Goal: Task Accomplishment & Management: Manage account settings

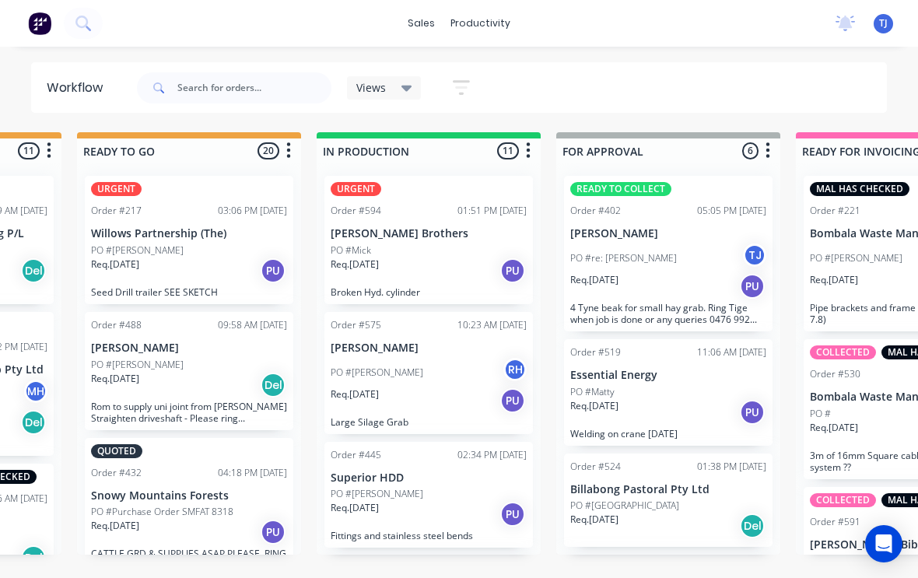
scroll to position [1159, 0]
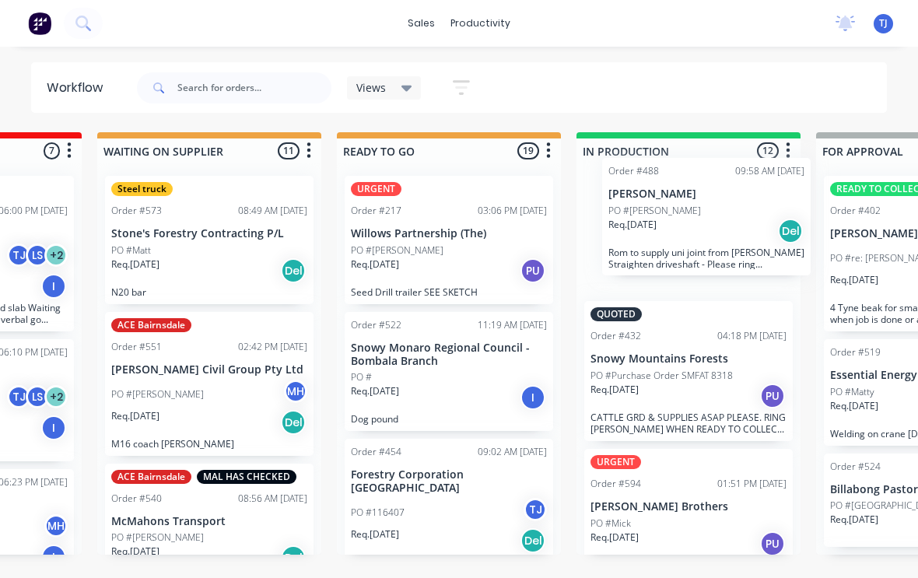
scroll to position [1, 420]
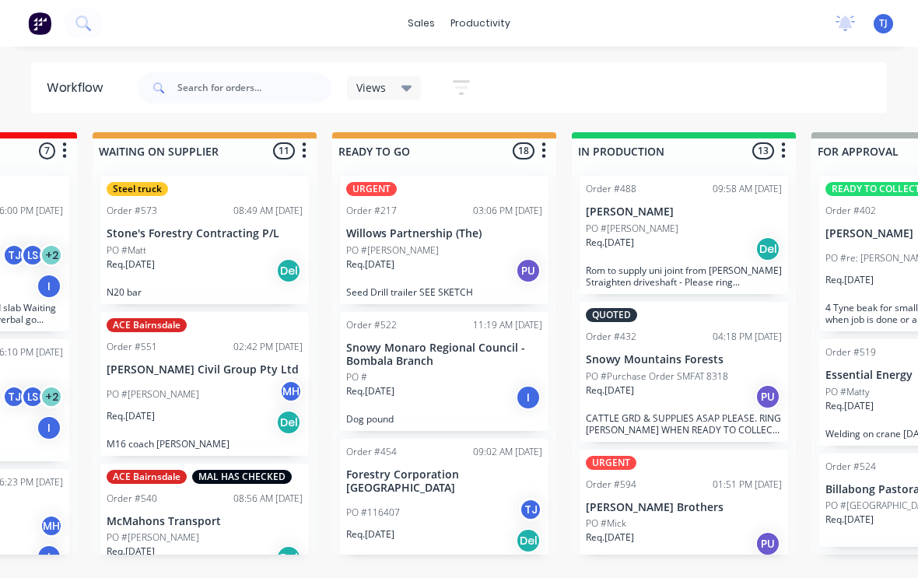
click at [696, 230] on div "PO #[PERSON_NAME]" at bounding box center [684, 229] width 196 height 14
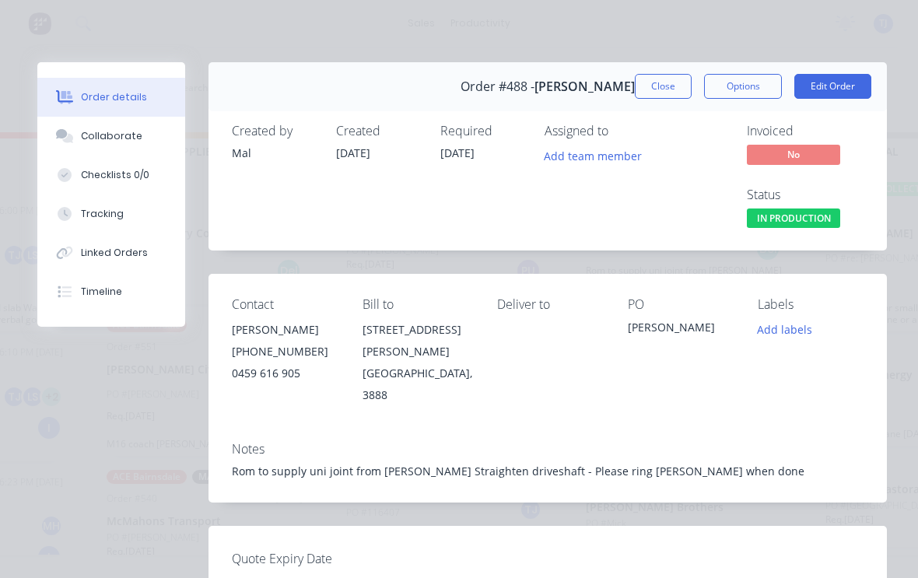
click at [846, 85] on button "Edit Order" at bounding box center [832, 86] width 77 height 25
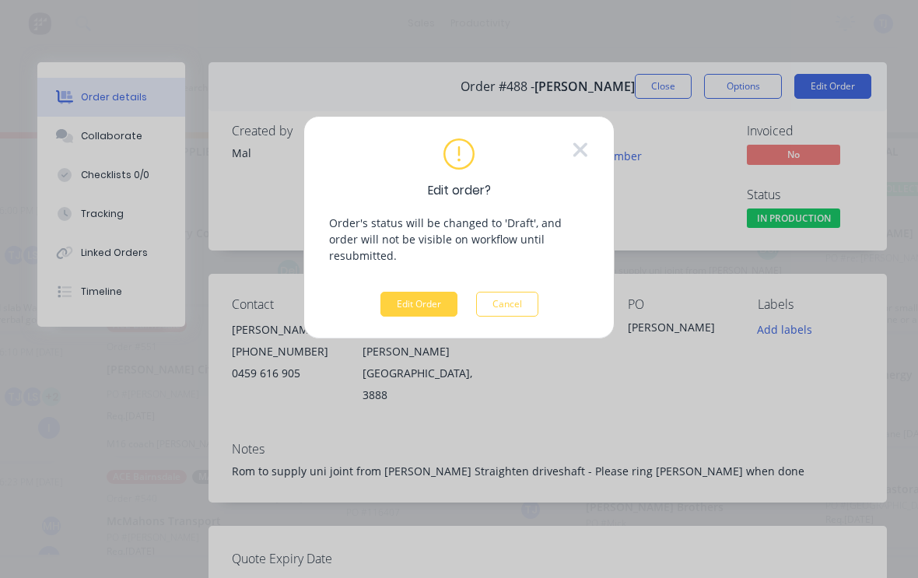
click at [422, 292] on button "Edit Order" at bounding box center [418, 304] width 77 height 25
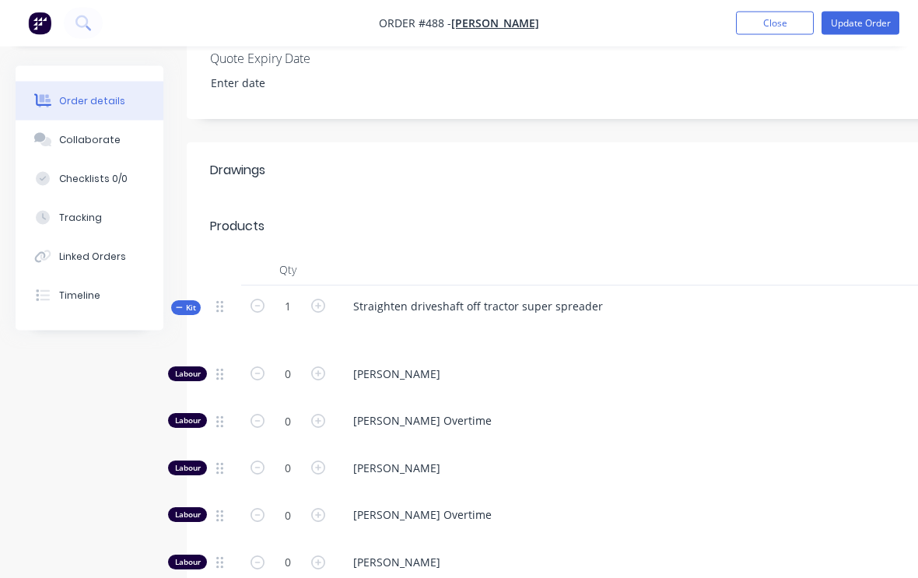
scroll to position [433, 0]
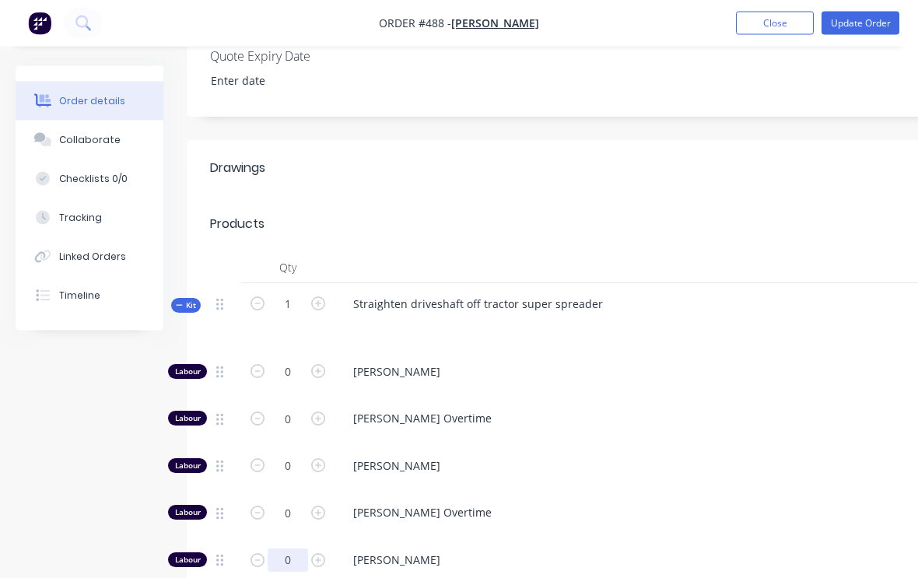
click at [289, 549] on input "0" at bounding box center [288, 560] width 40 height 23
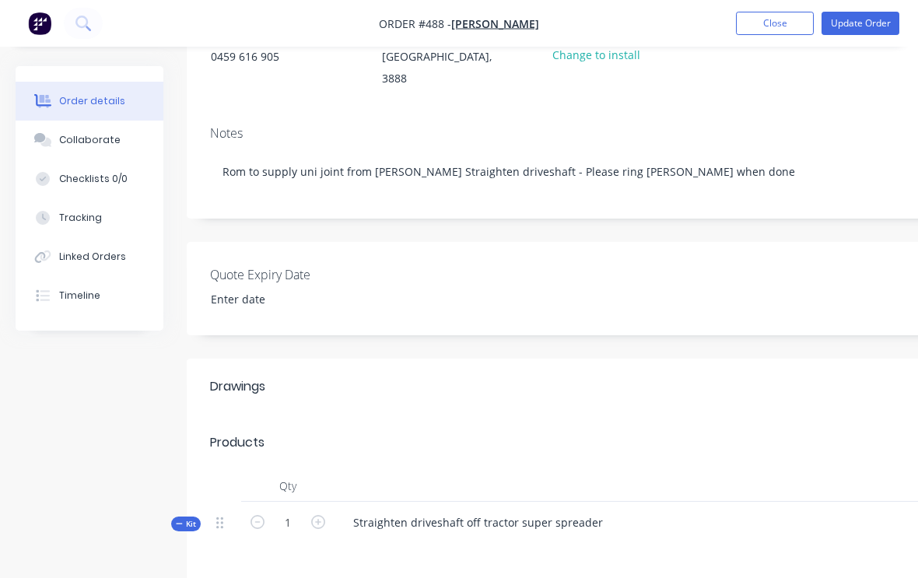
scroll to position [215, 0]
click at [860, 22] on button "Update Order" at bounding box center [861, 23] width 78 height 23
type input "0.33"
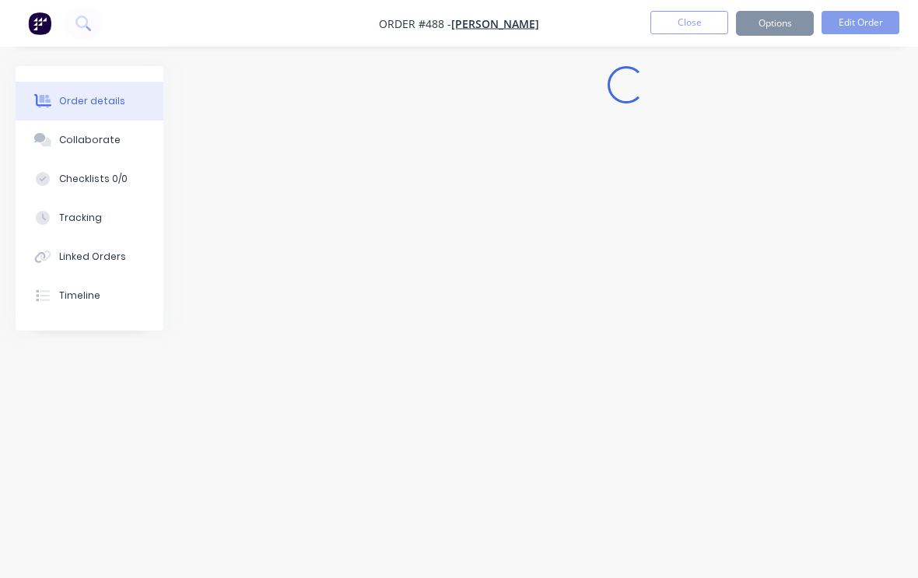
scroll to position [26, 0]
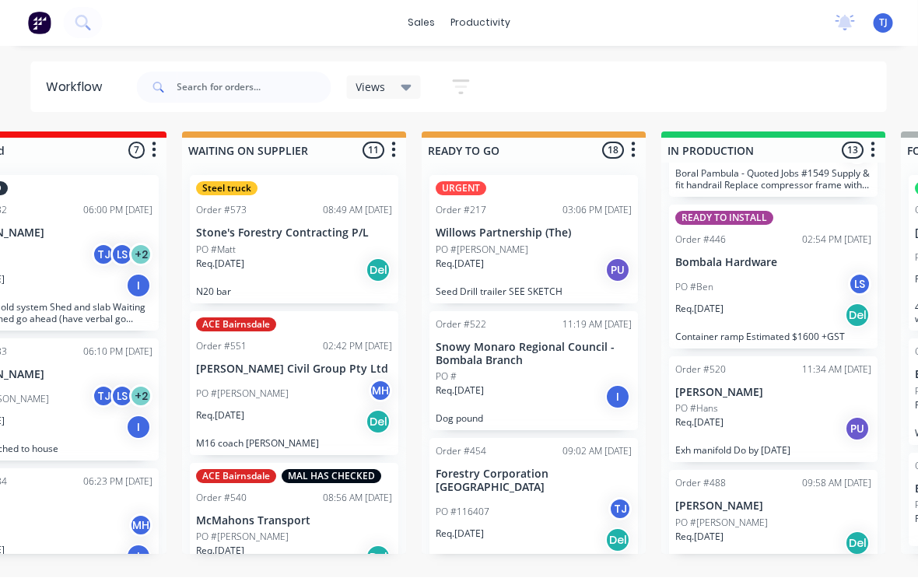
scroll to position [1, 331]
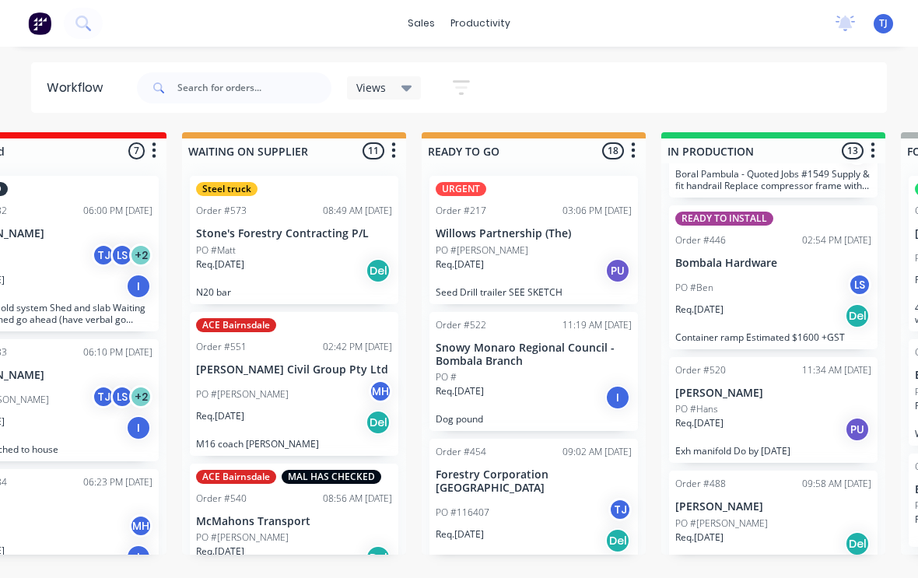
click at [792, 531] on div "Req. 27/08/25 Del" at bounding box center [773, 544] width 196 height 26
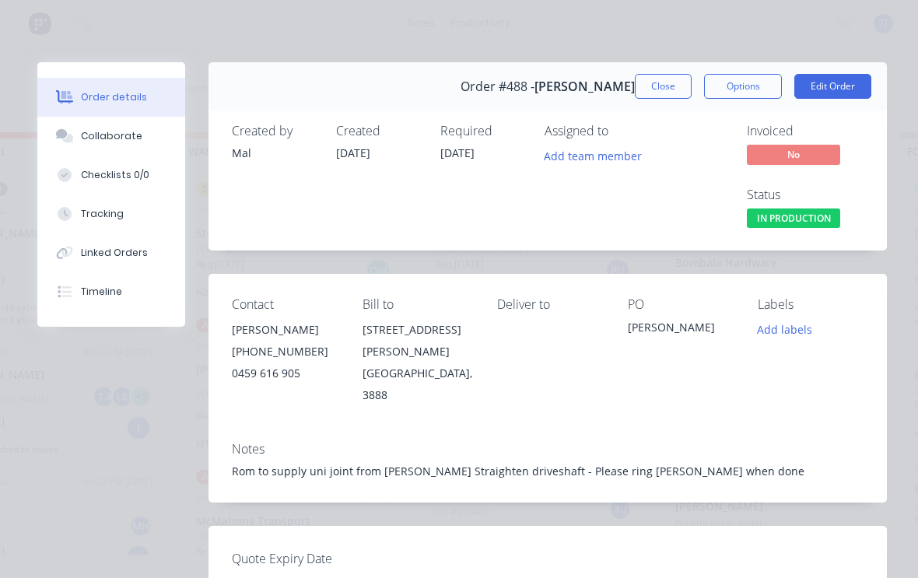
scroll to position [0, 0]
click at [654, 85] on button "Close" at bounding box center [663, 86] width 57 height 25
